Goal: Obtain resource: Download file/media

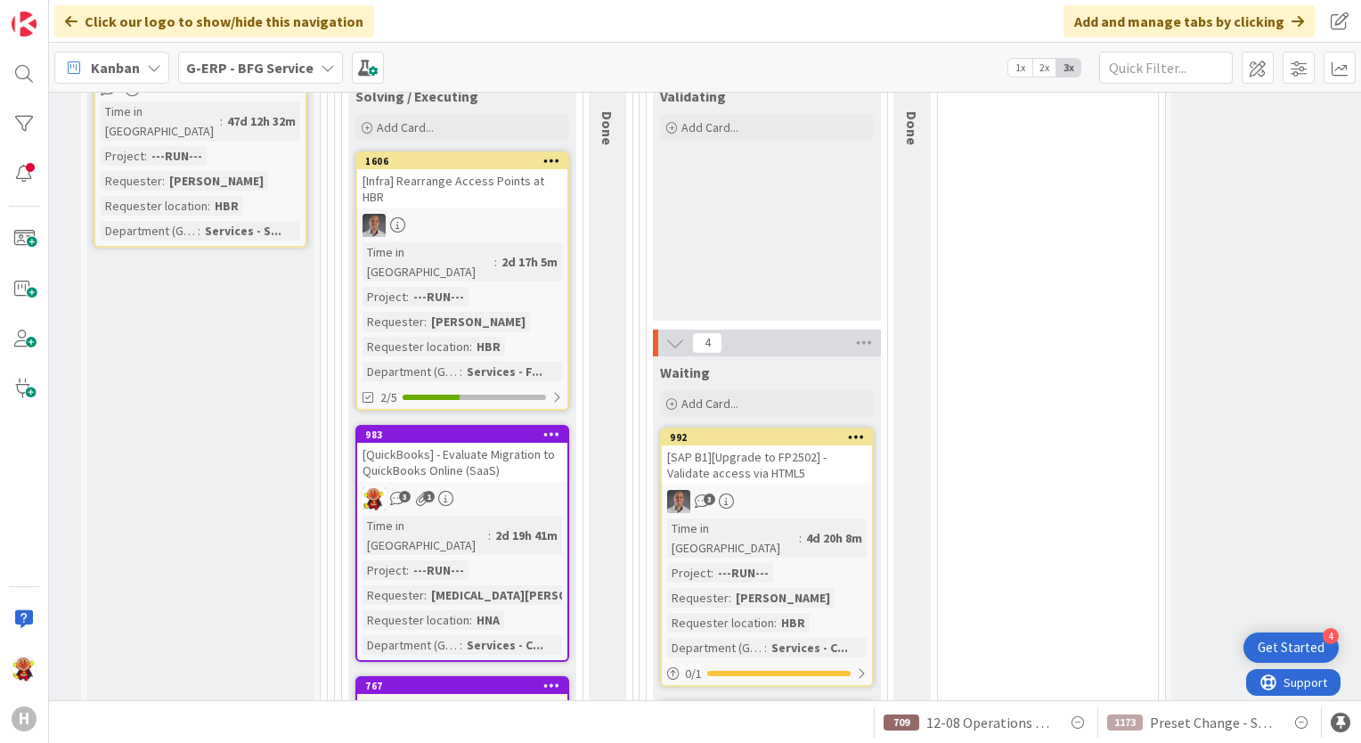
scroll to position [1425, 202]
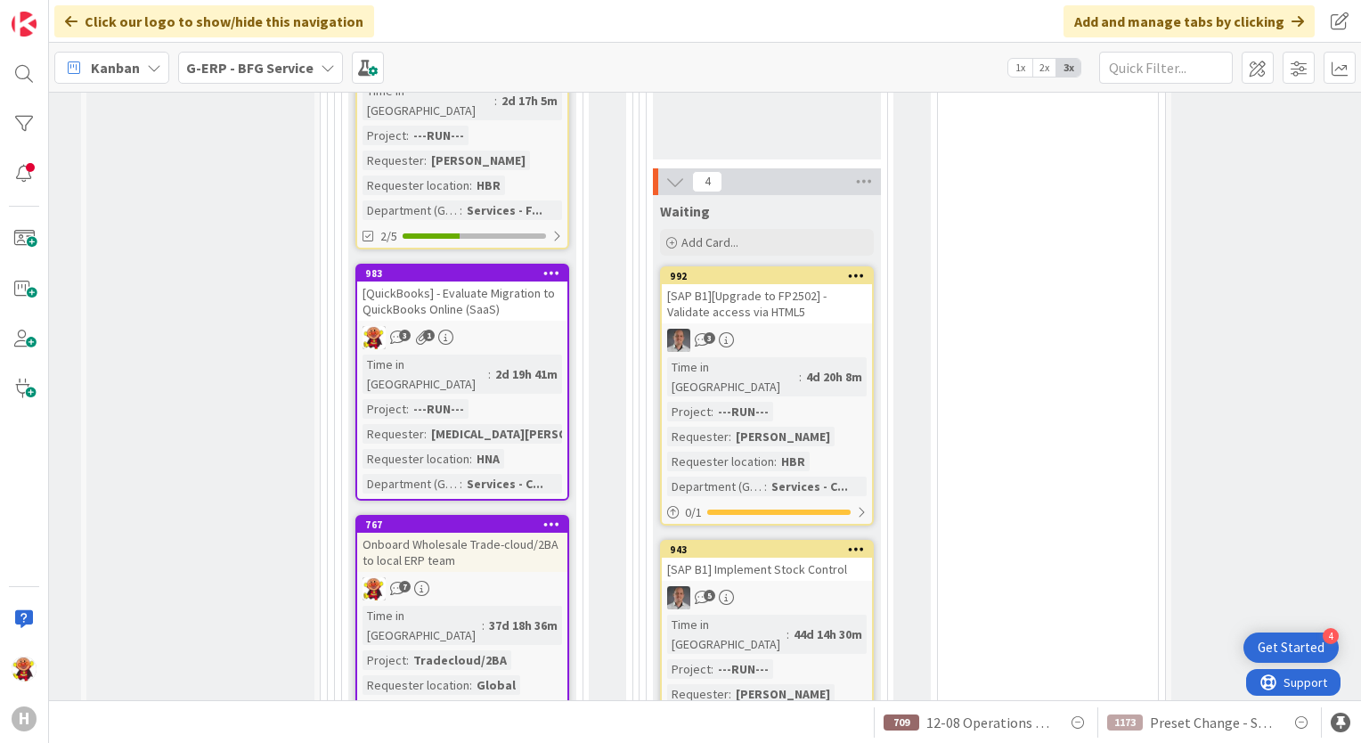
click at [542, 577] on div "7" at bounding box center [462, 588] width 210 height 23
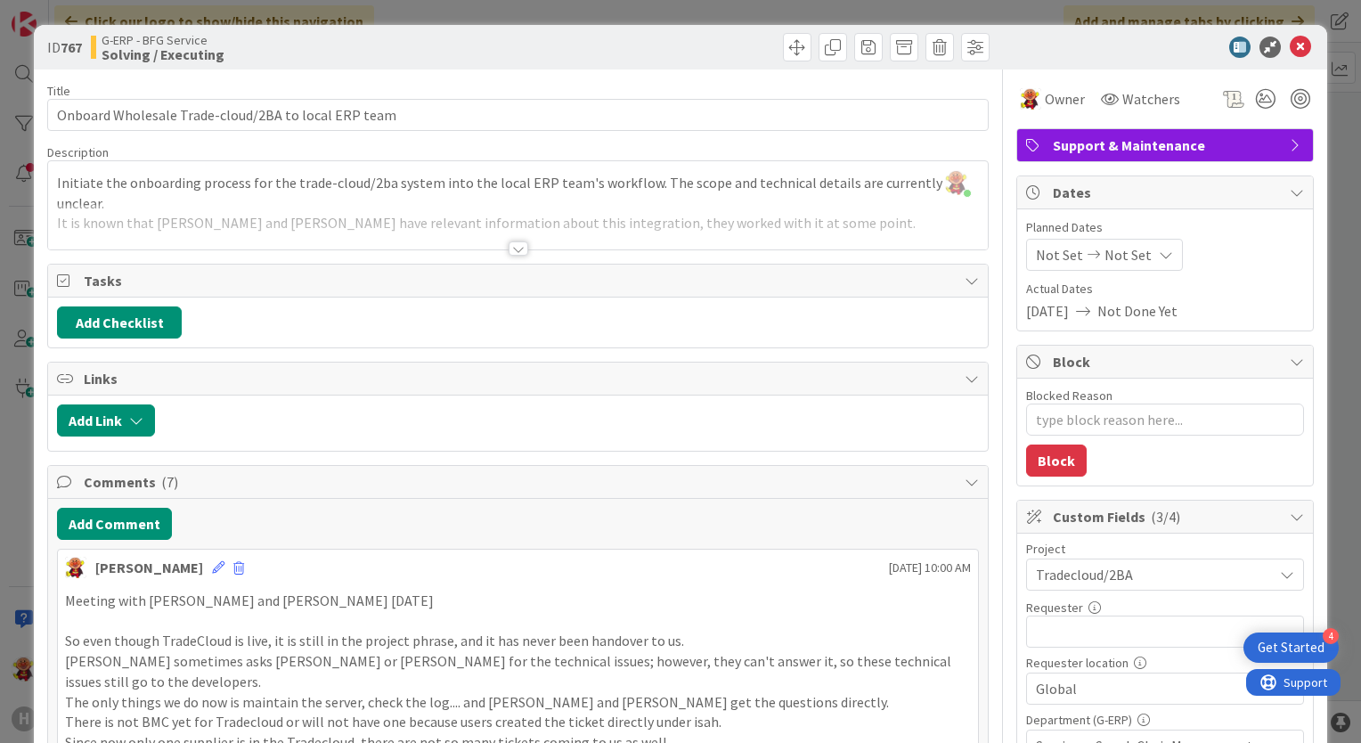
click at [509, 250] on div at bounding box center [519, 248] width 20 height 14
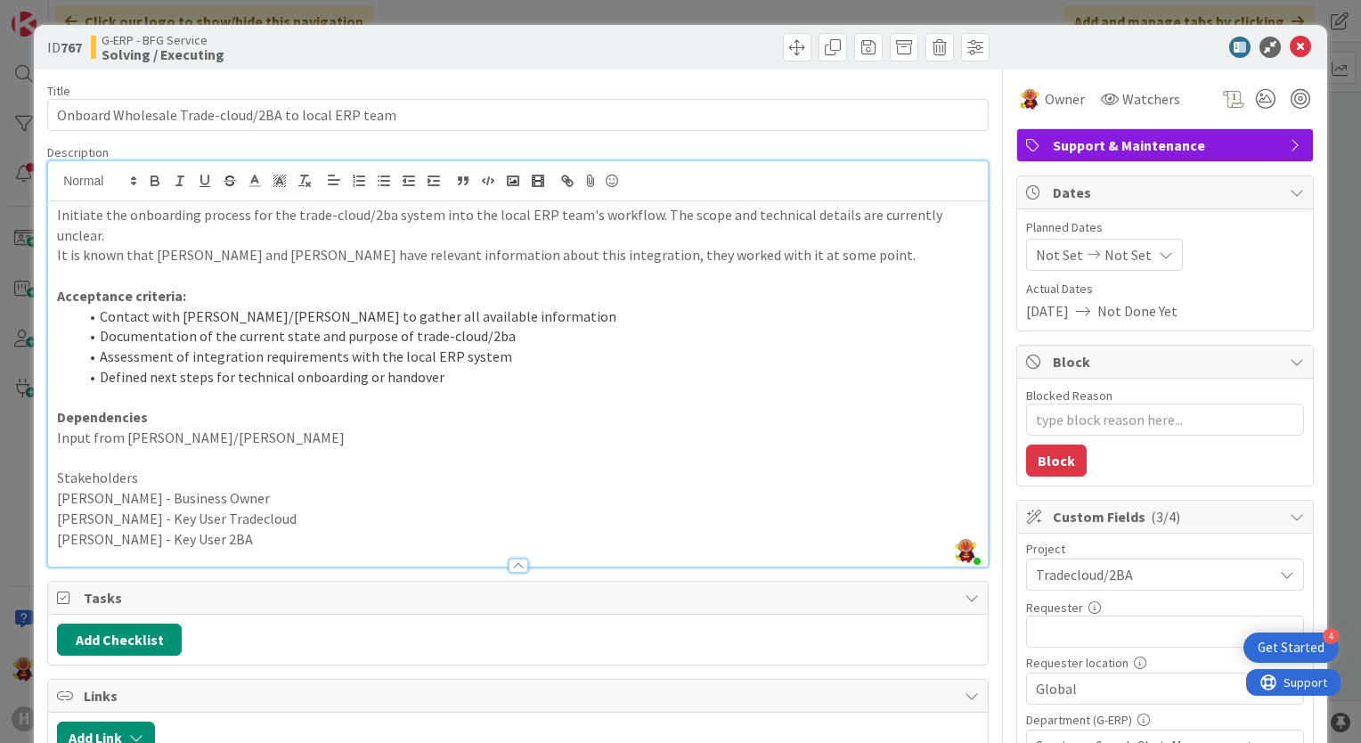
click at [1299, 41] on div at bounding box center [1155, 47] width 315 height 21
click at [1295, 45] on icon at bounding box center [1300, 47] width 21 height 21
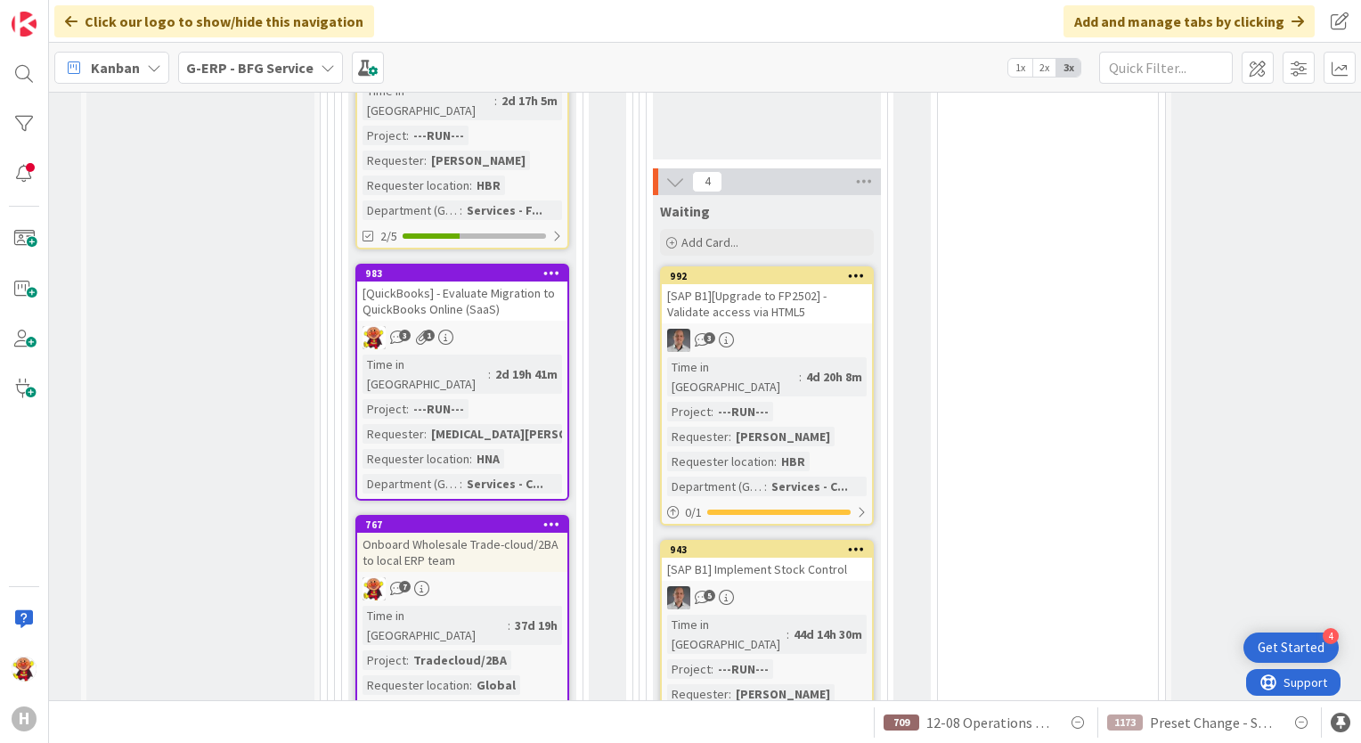
click at [297, 61] on b "G-ERP - BFG Service" at bounding box center [249, 68] width 127 height 18
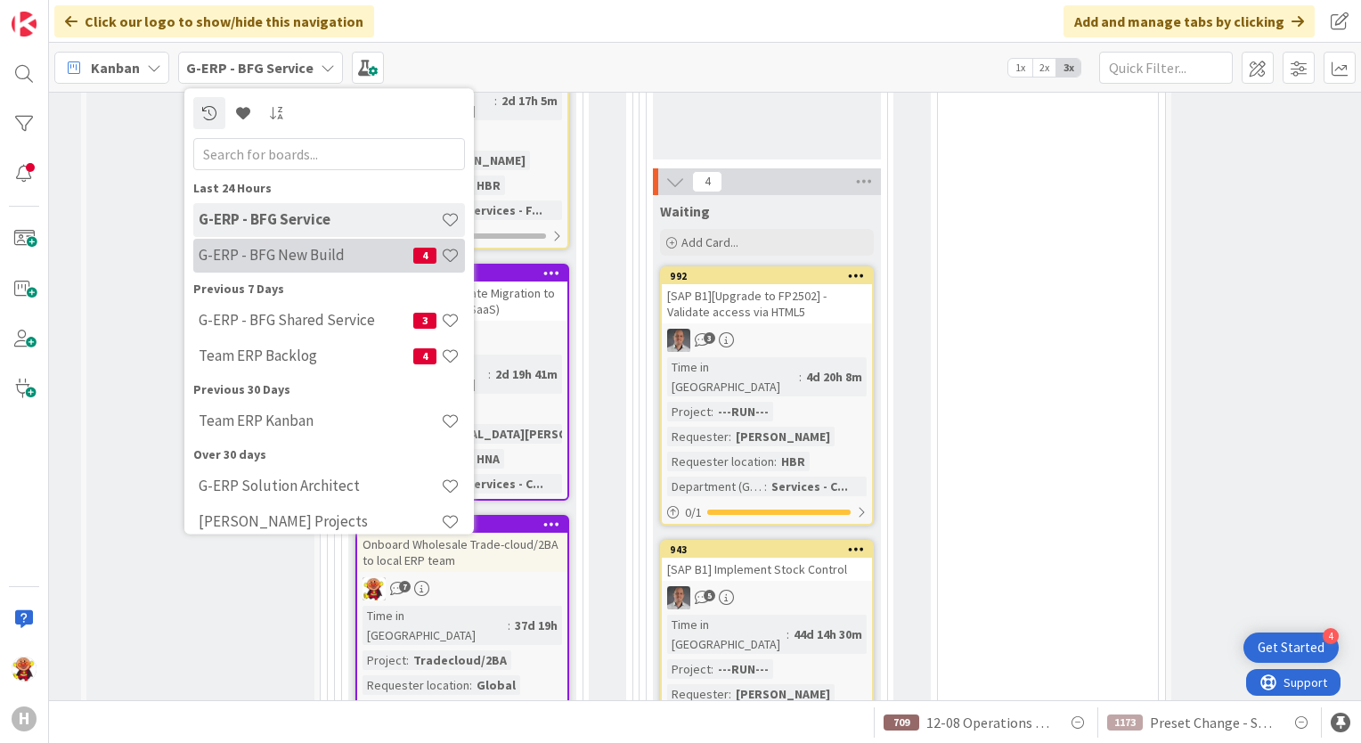
click at [275, 260] on h4 "G-ERP - BFG New Build" at bounding box center [306, 256] width 215 height 18
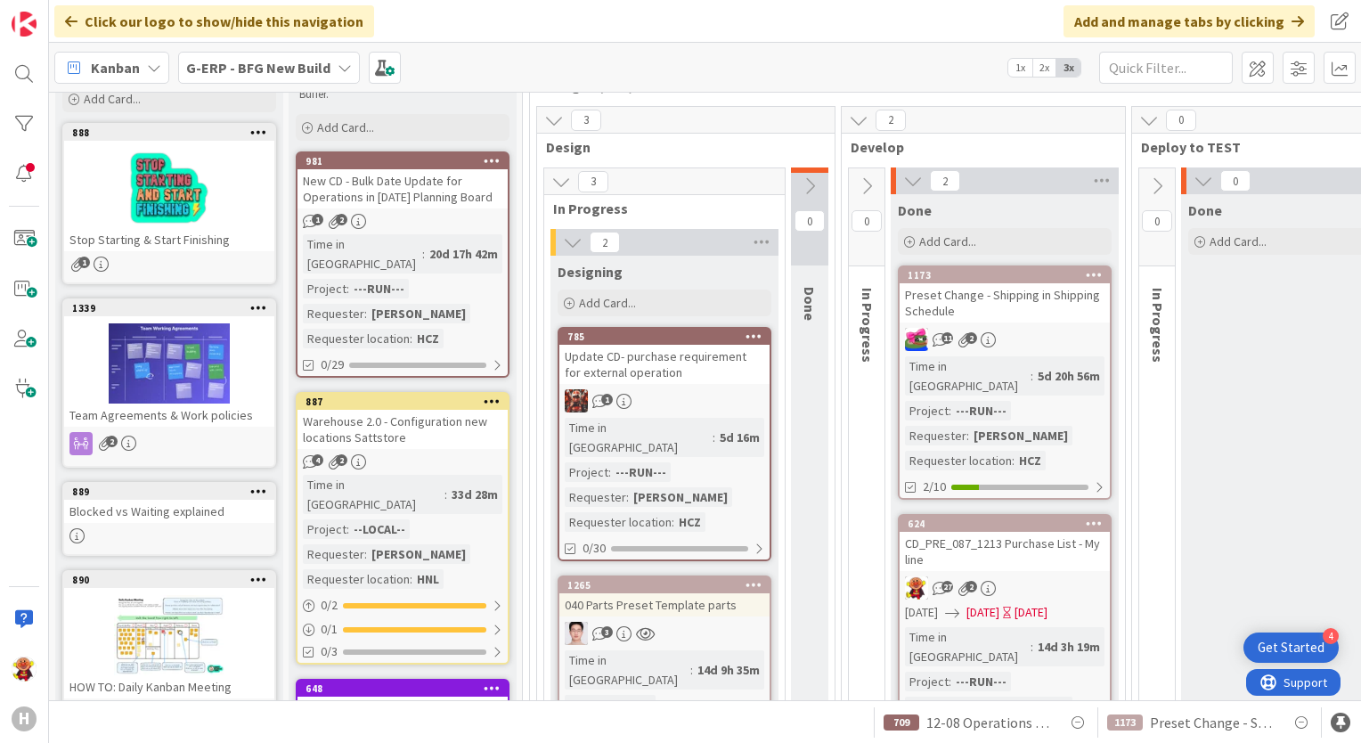
scroll to position [89, 0]
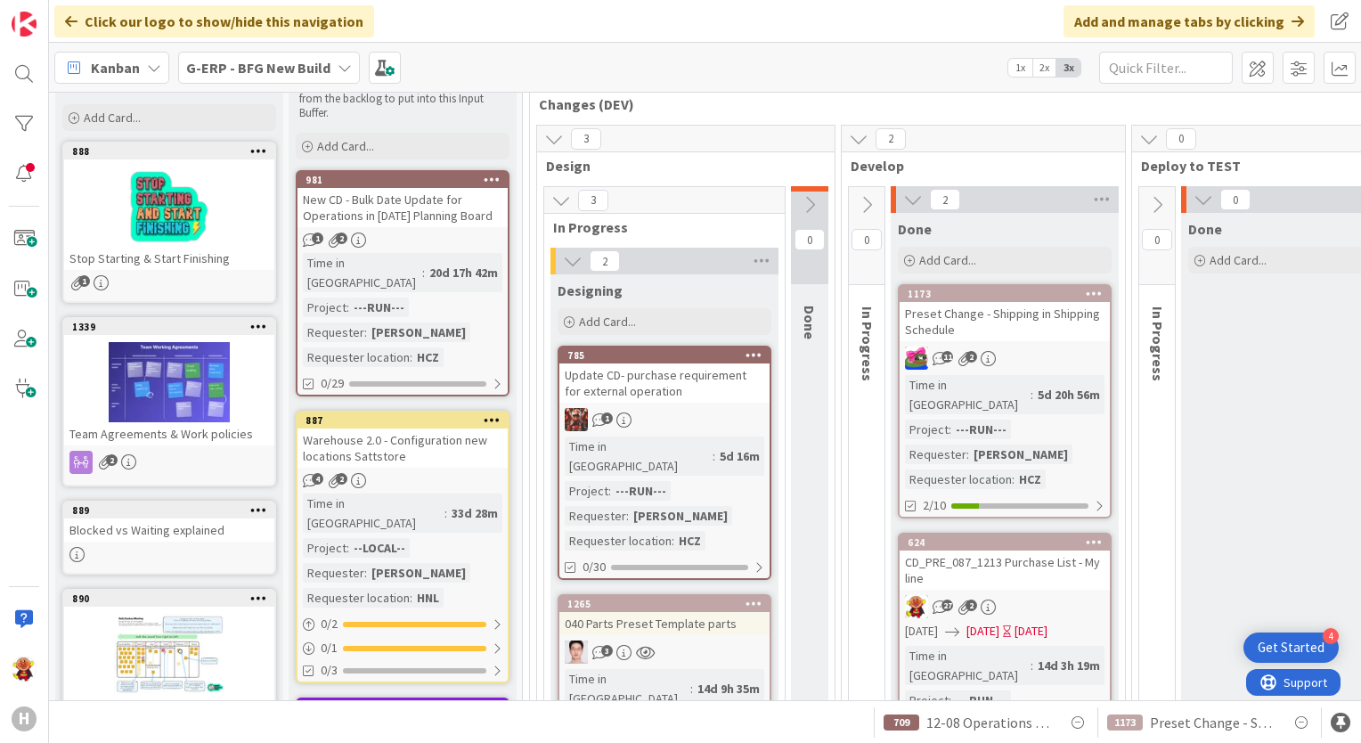
click at [988, 550] on div "CD_PRE_087_1213 Purchase List - My line" at bounding box center [1005, 569] width 210 height 39
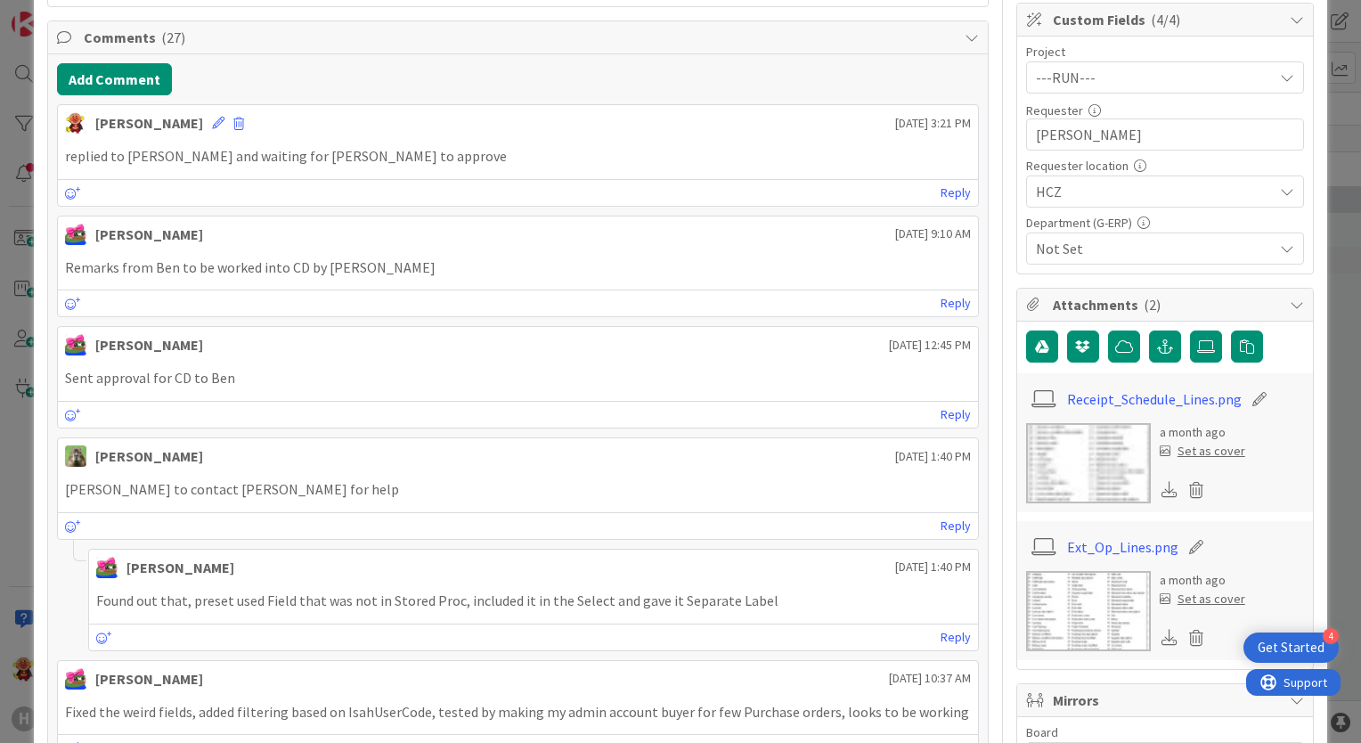
scroll to position [178, 0]
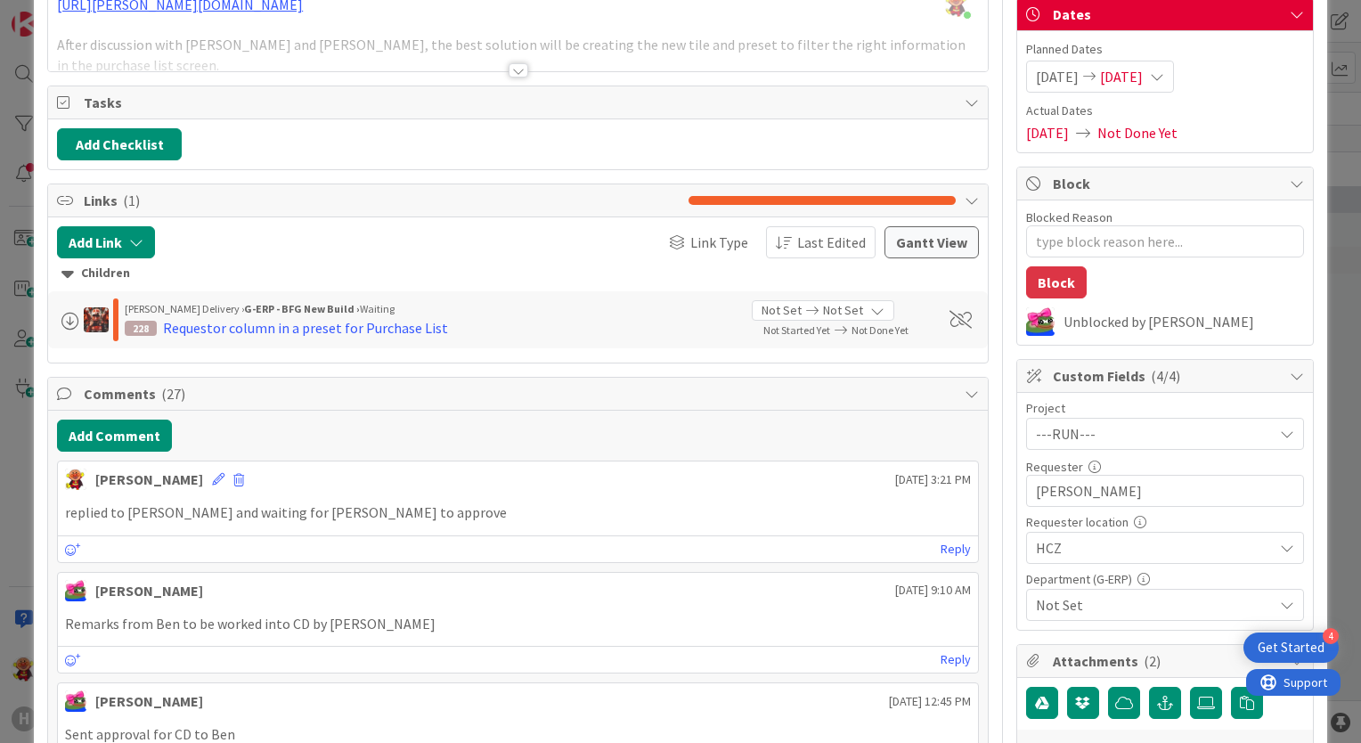
click at [515, 73] on div at bounding box center [519, 70] width 20 height 14
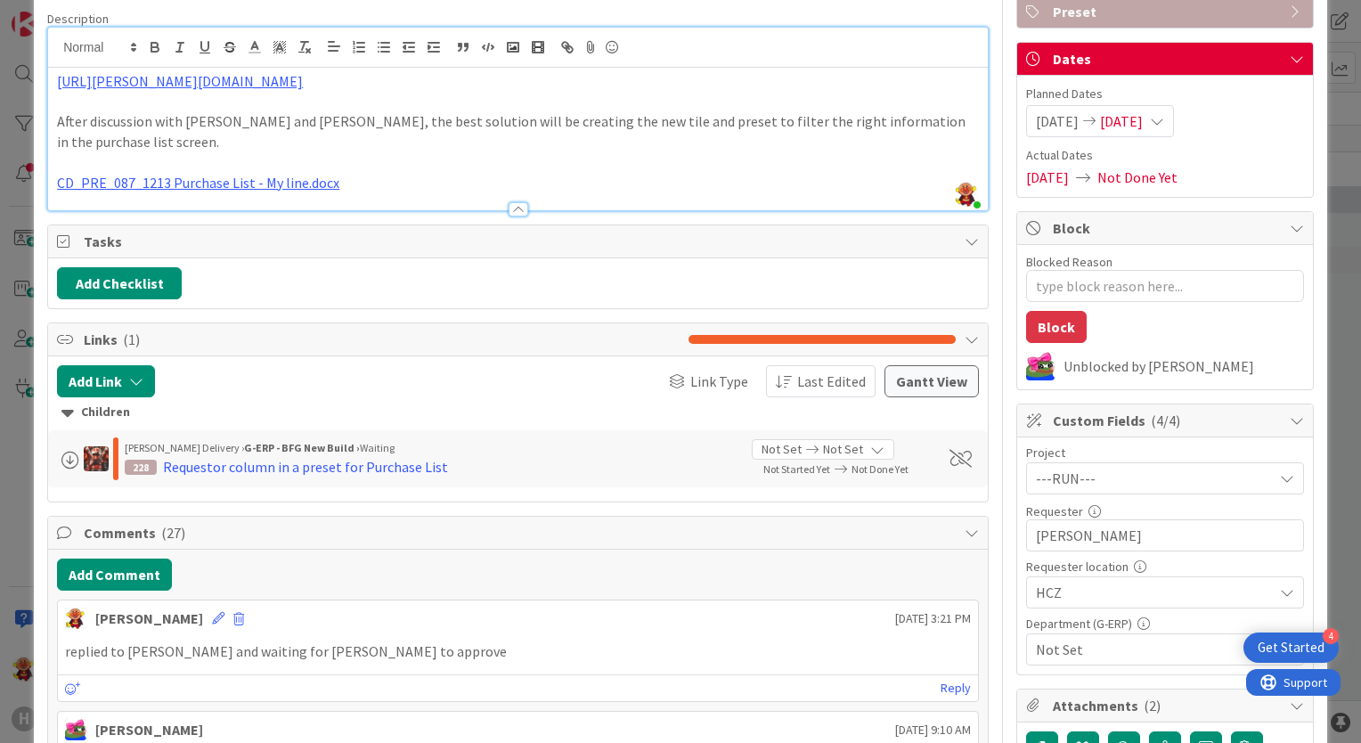
scroll to position [0, 0]
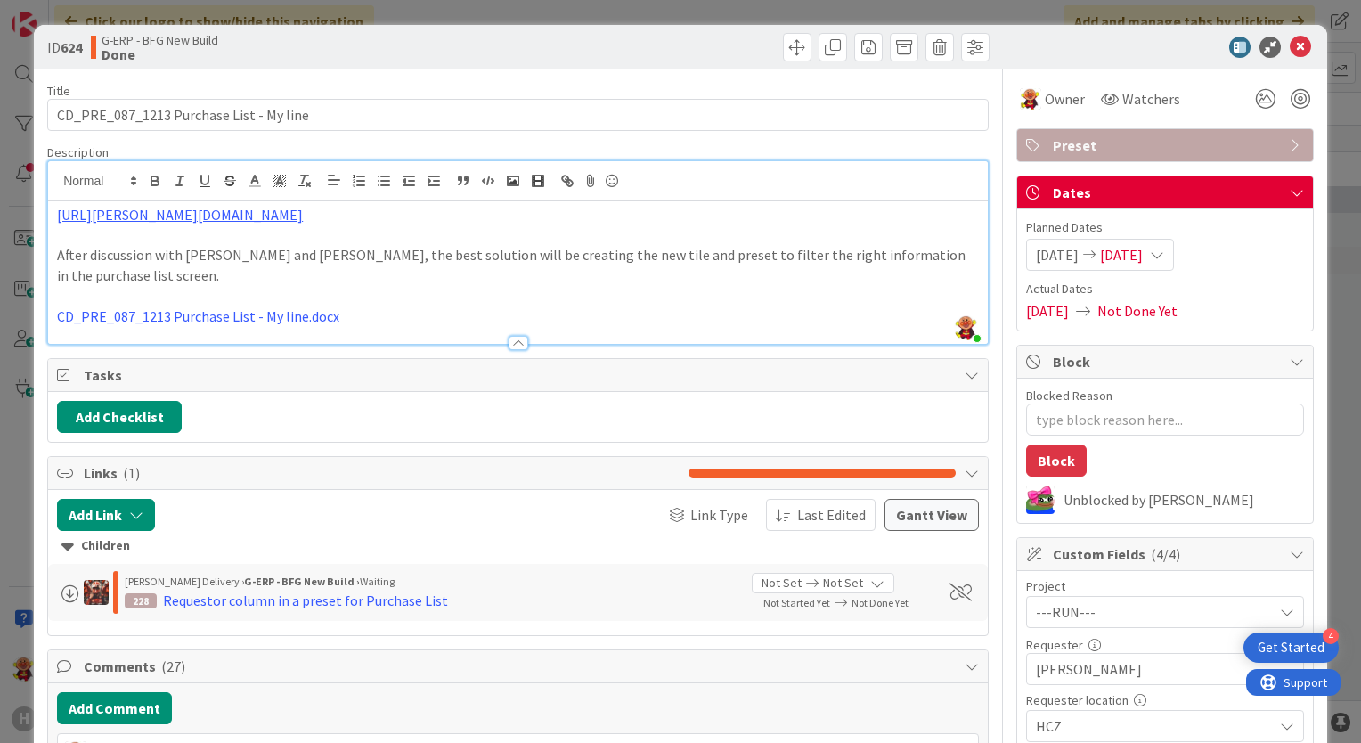
click at [277, 325] on div at bounding box center [518, 334] width 940 height 19
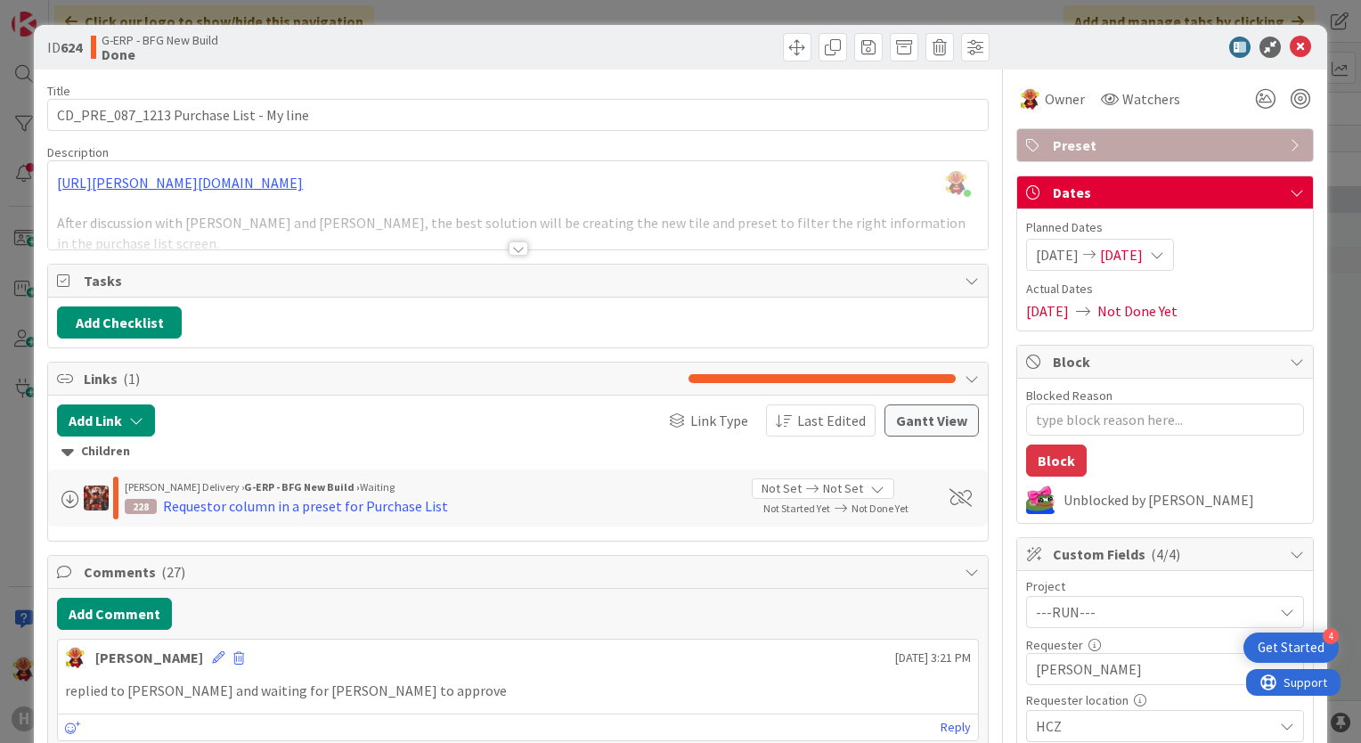
click at [509, 249] on div at bounding box center [519, 248] width 20 height 14
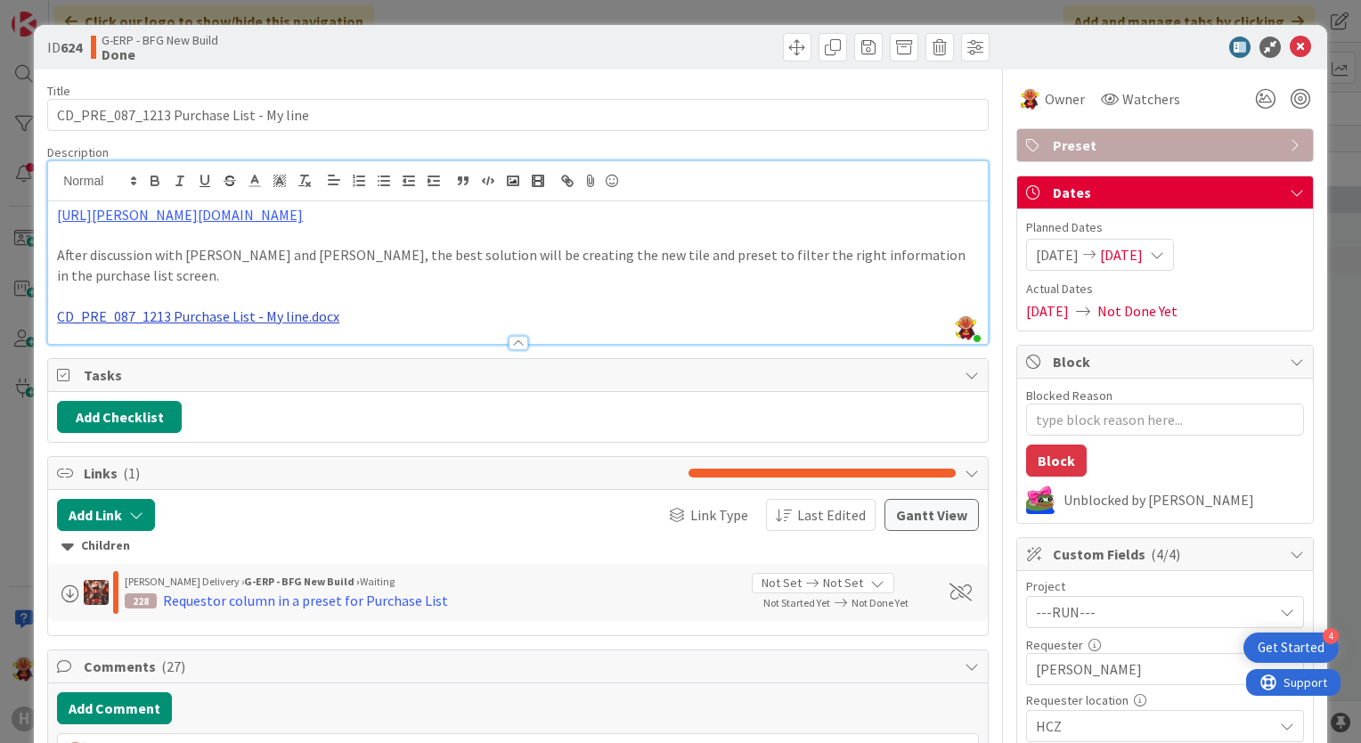
click at [213, 307] on link "CD_PRE_087_1213 Purchase List - My line.docx" at bounding box center [198, 316] width 282 height 18
click at [212, 322] on link "[URL][DOMAIN_NAME]" at bounding box center [151, 330] width 122 height 23
type textarea "x"
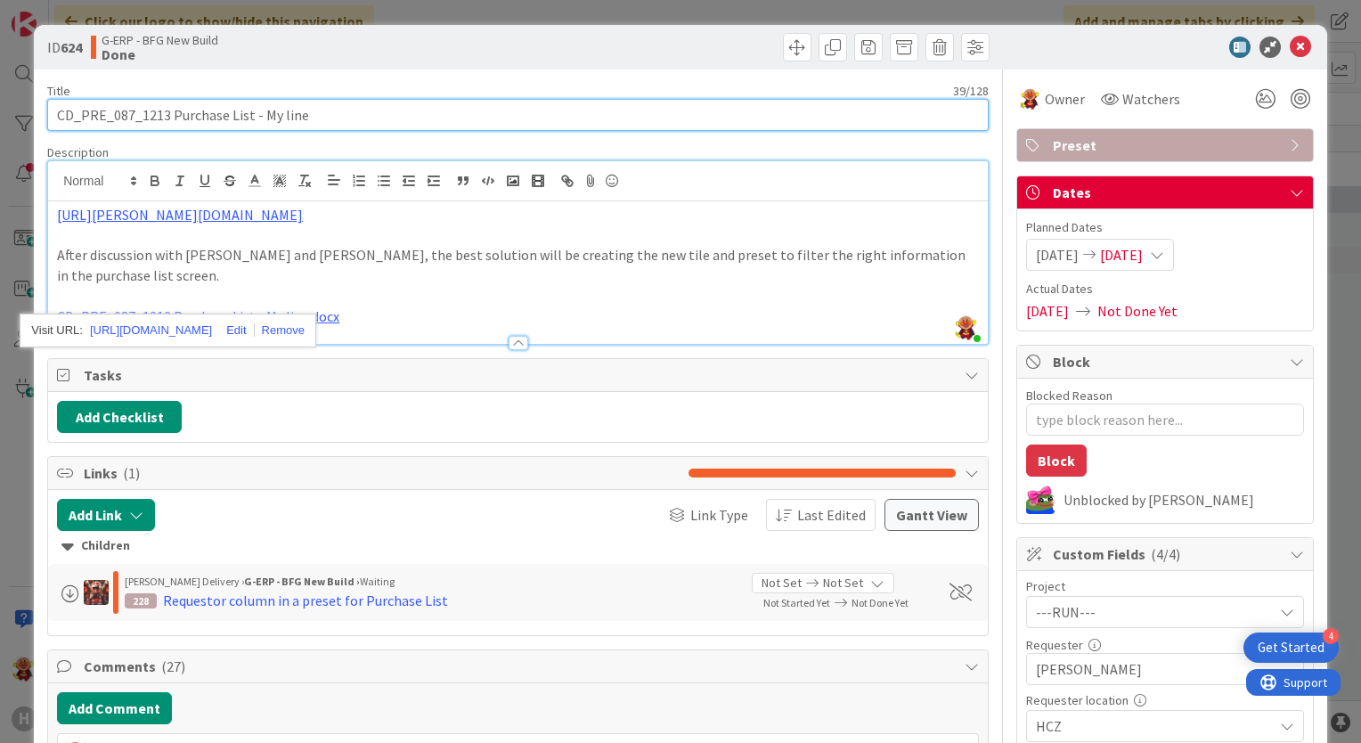
drag, startPoint x: 131, startPoint y: 108, endPoint x: 566, endPoint y: 104, distance: 434.6
click at [132, 108] on input "CD_PRE_087_1213 Purchase List - My line" at bounding box center [517, 115] width 941 height 32
type input "CD_PRE_089_1213 Purchase List - My line"
type textarea "x"
type input "CD_PRE_089_1213 Purchase List - My line"
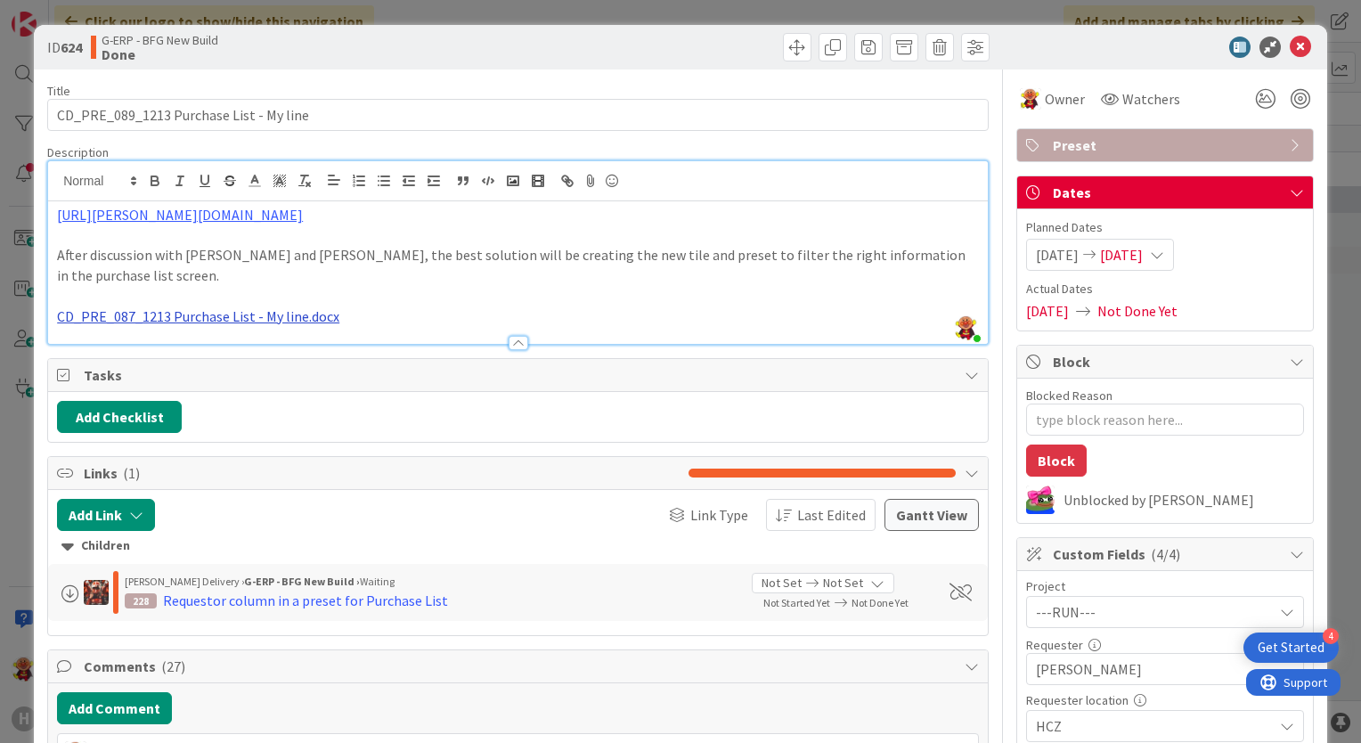
click at [161, 307] on link "CD_PRE_087_1213 Purchase List - My line.docx" at bounding box center [198, 316] width 282 height 18
